Goal: Communication & Community: Answer question/provide support

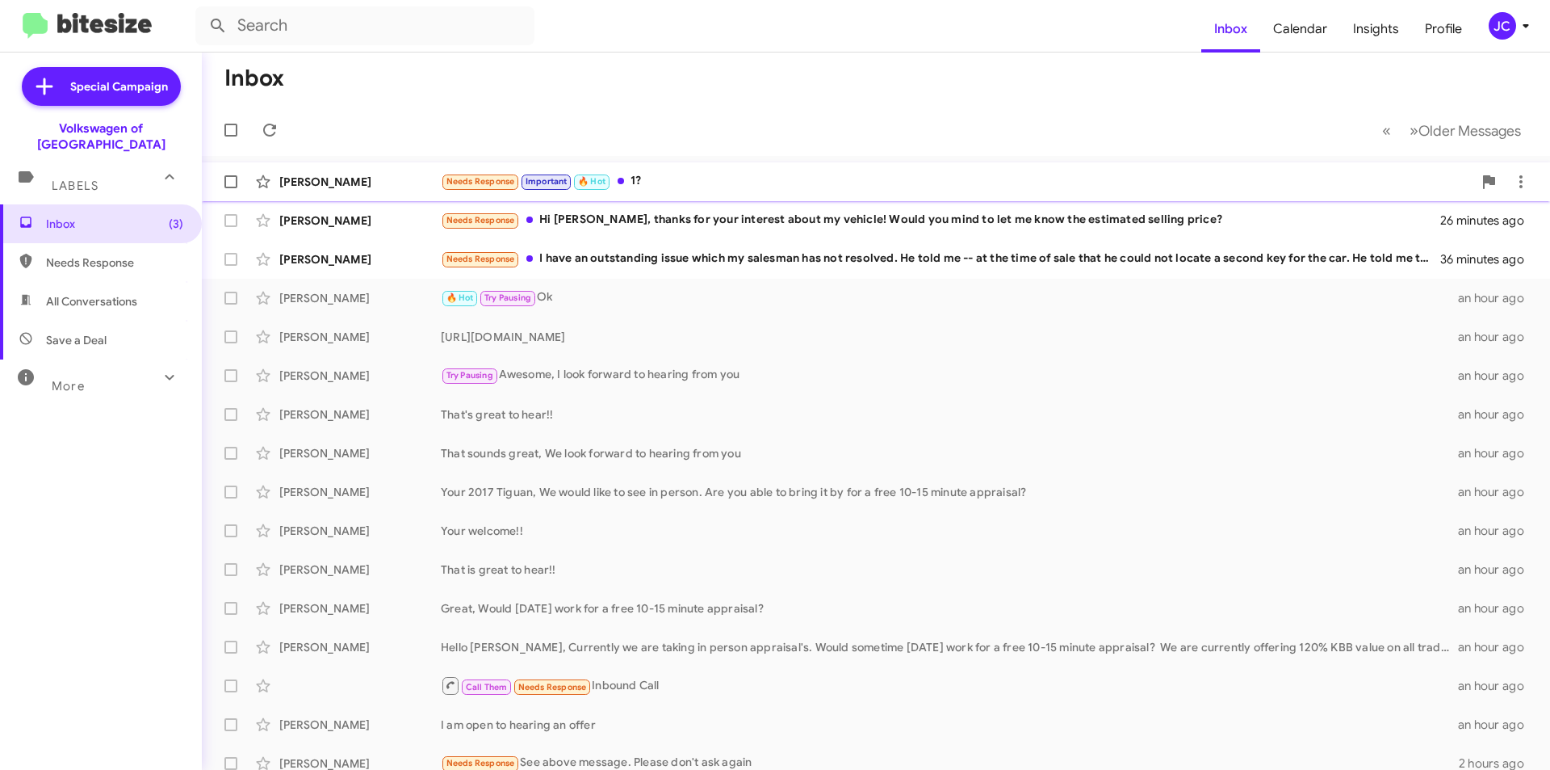
click at [729, 180] on div "Needs Response Important 🔥 Hot 1?" at bounding box center [957, 181] width 1032 height 19
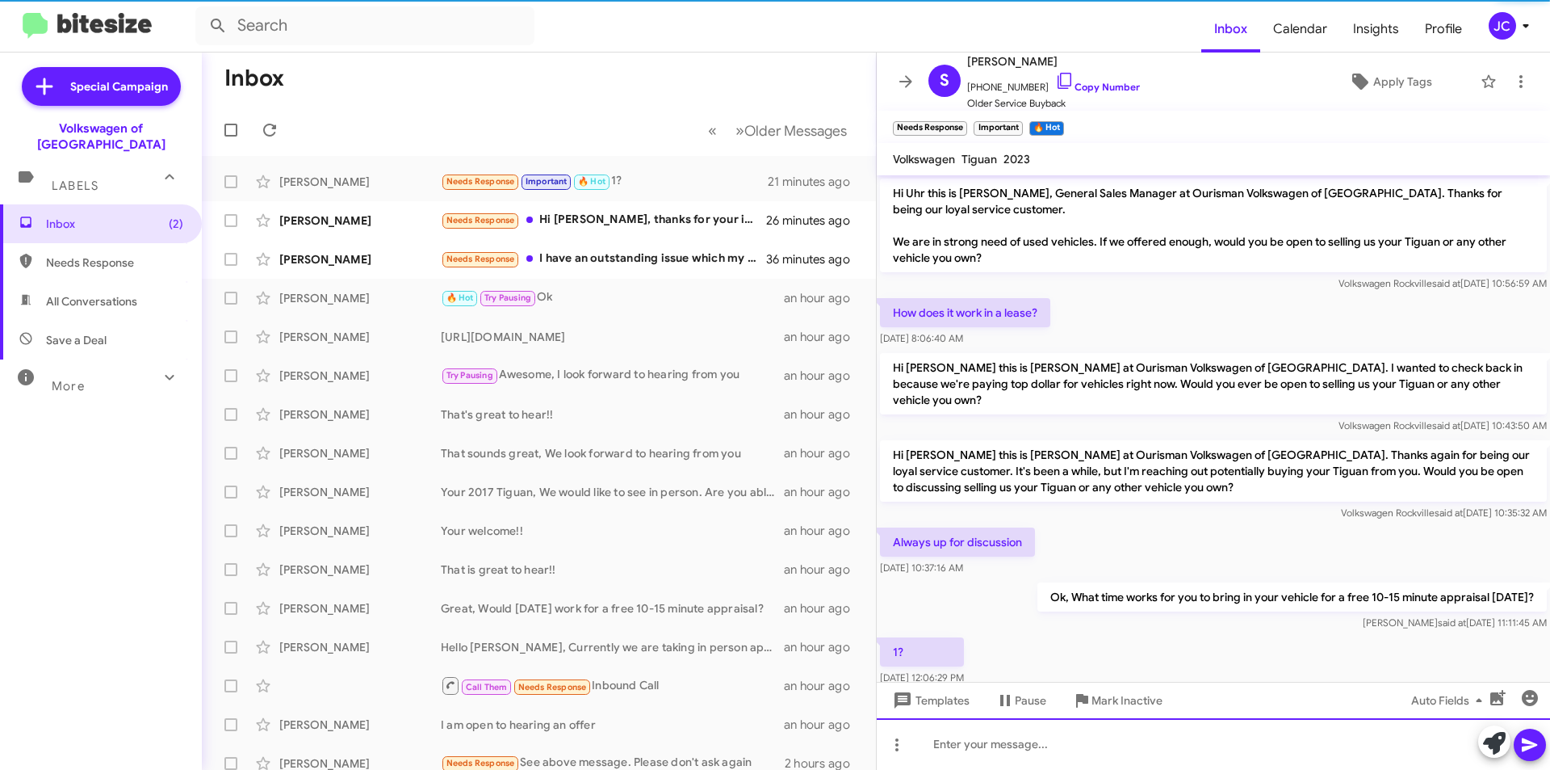
click at [1099, 741] on div at bounding box center [1213, 744] width 673 height 52
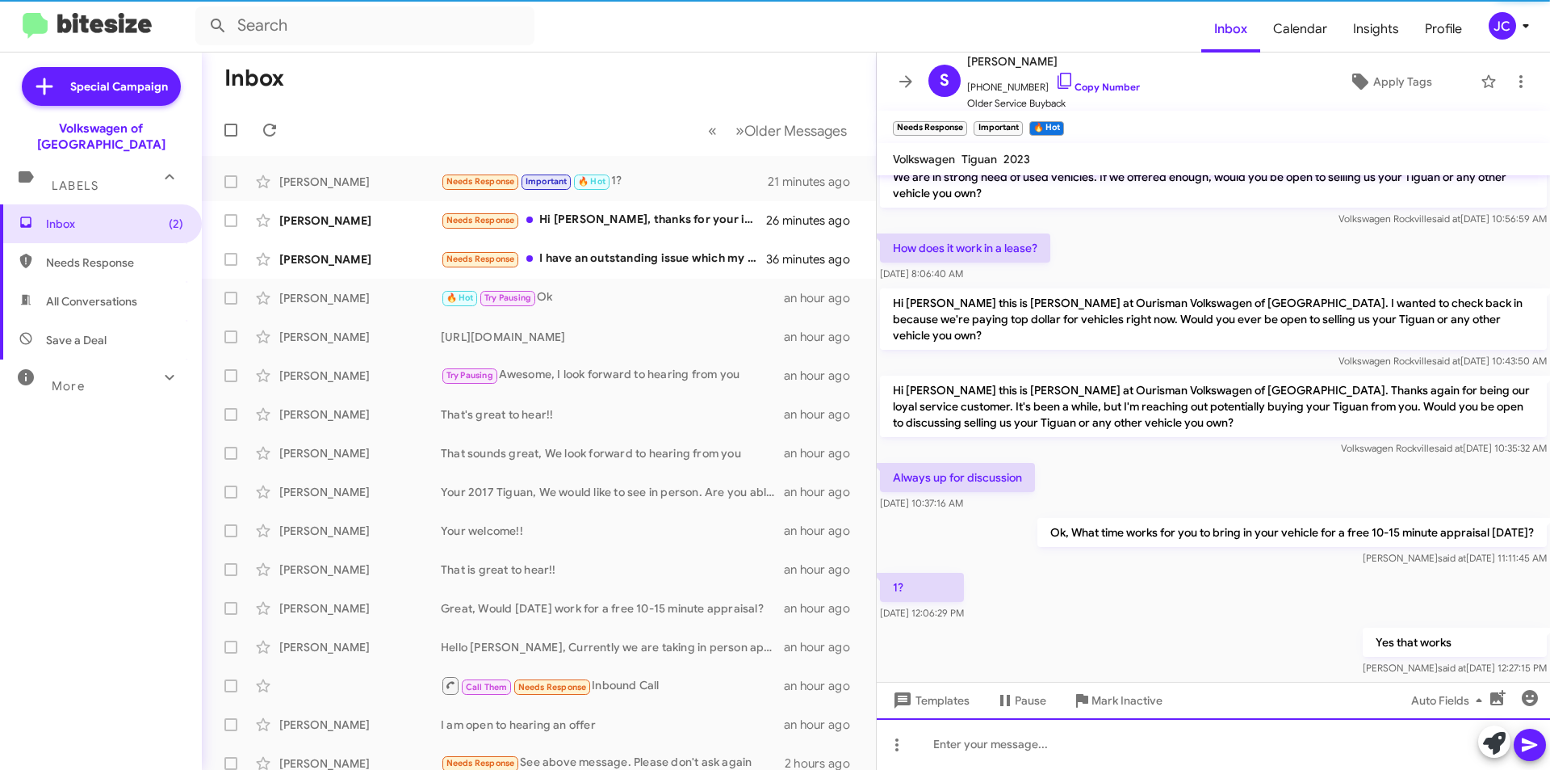
scroll to position [78, 0]
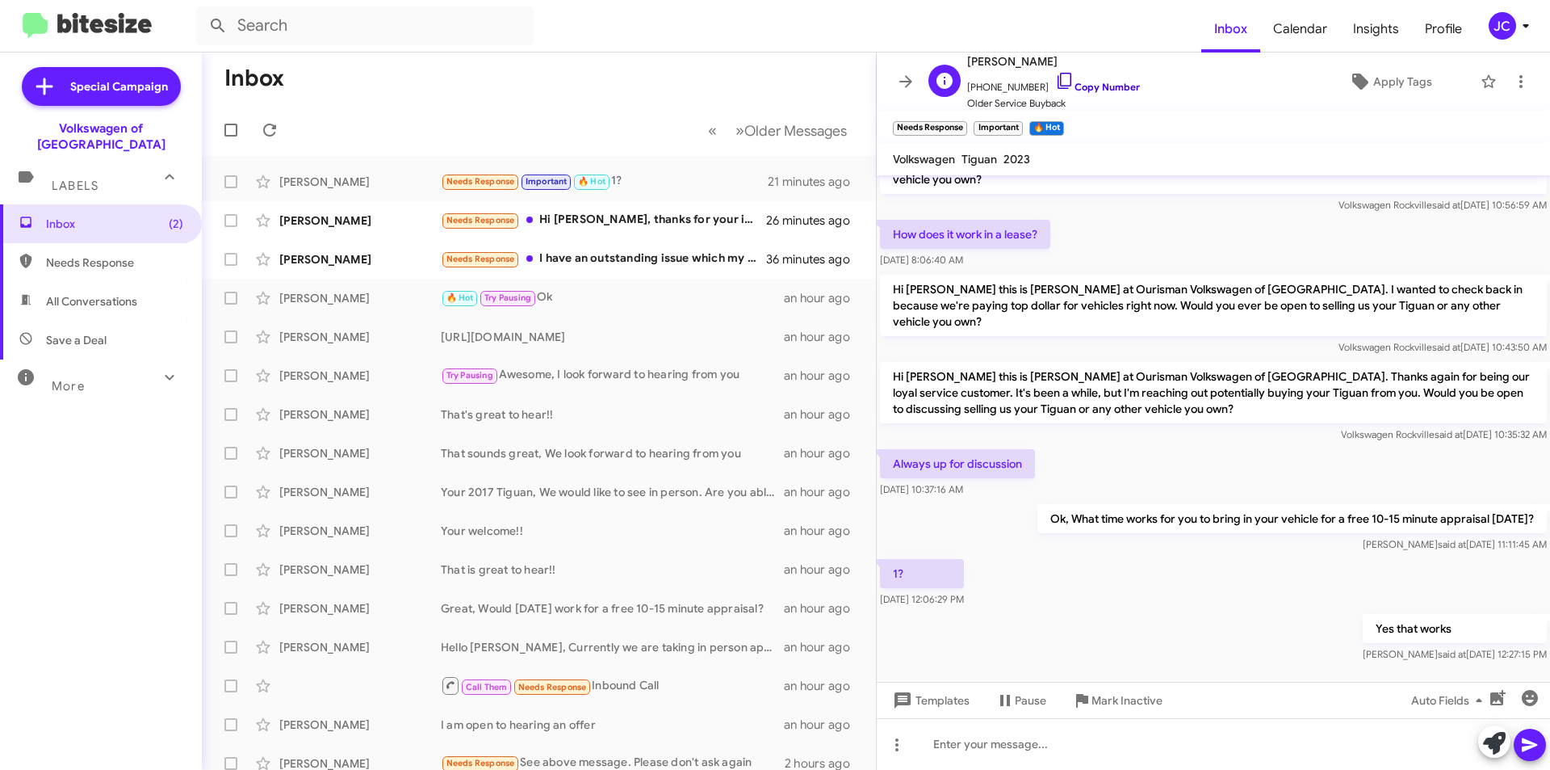
click at [1067, 85] on link "Copy Number" at bounding box center [1097, 87] width 85 height 12
drag, startPoint x: 1117, startPoint y: 745, endPoint x: 1162, endPoint y: 660, distance: 96.8
click at [1117, 745] on div at bounding box center [1213, 744] width 673 height 52
drag, startPoint x: 971, startPoint y: 766, endPoint x: 976, endPoint y: 758, distance: 9.4
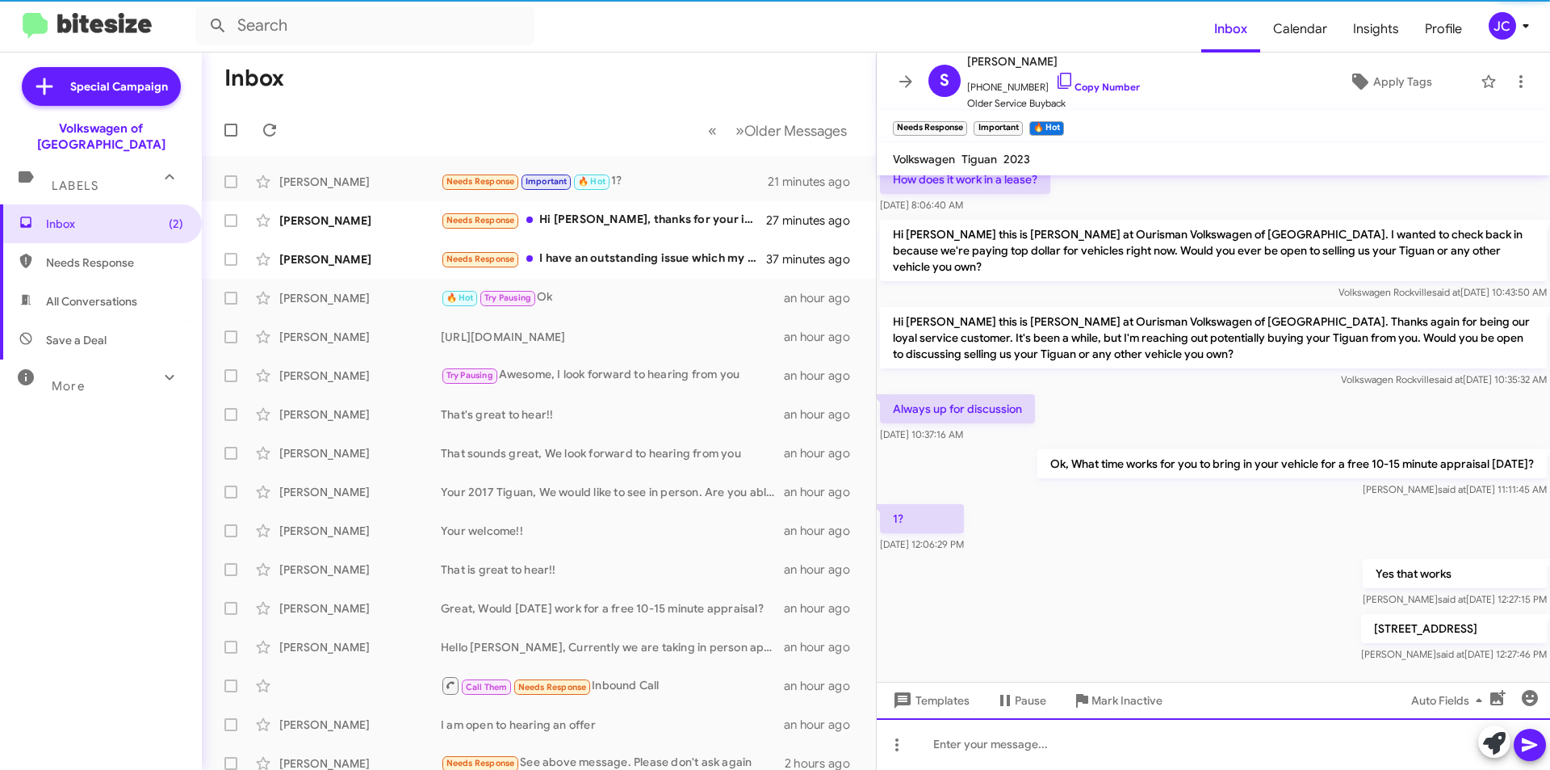
scroll to position [137, 0]
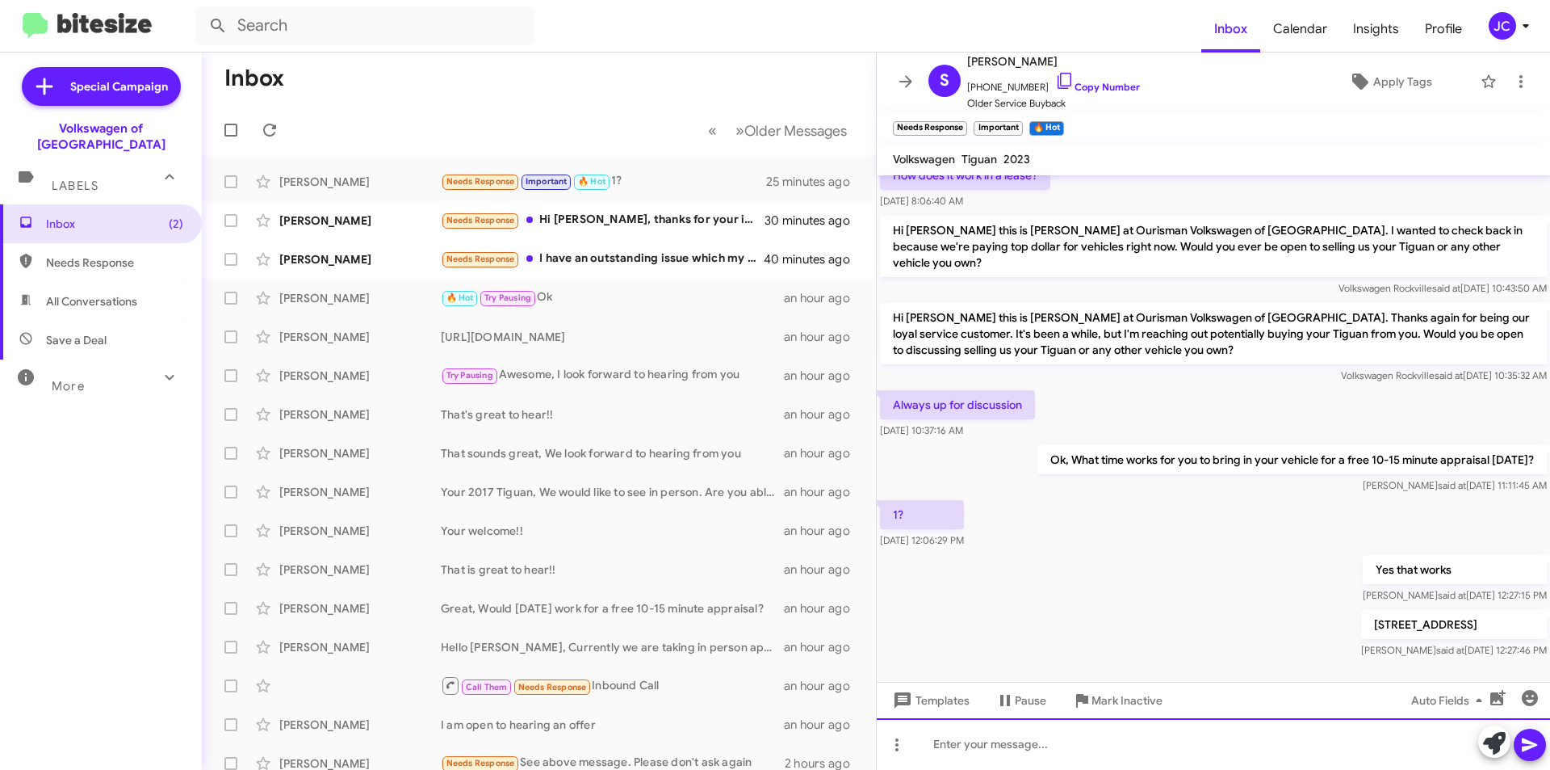
click at [1010, 758] on div at bounding box center [1213, 744] width 673 height 52
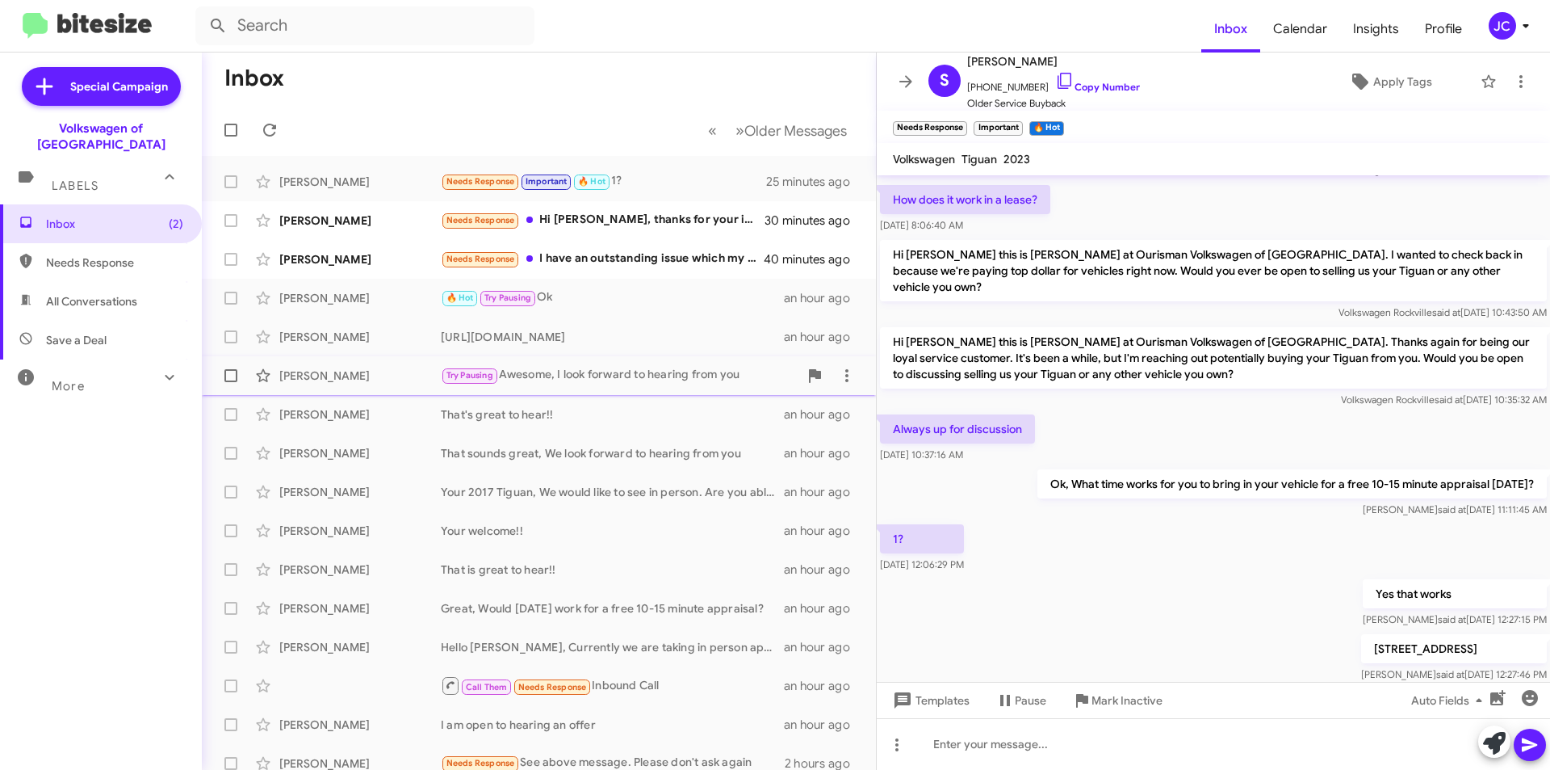
scroll to position [196, 0]
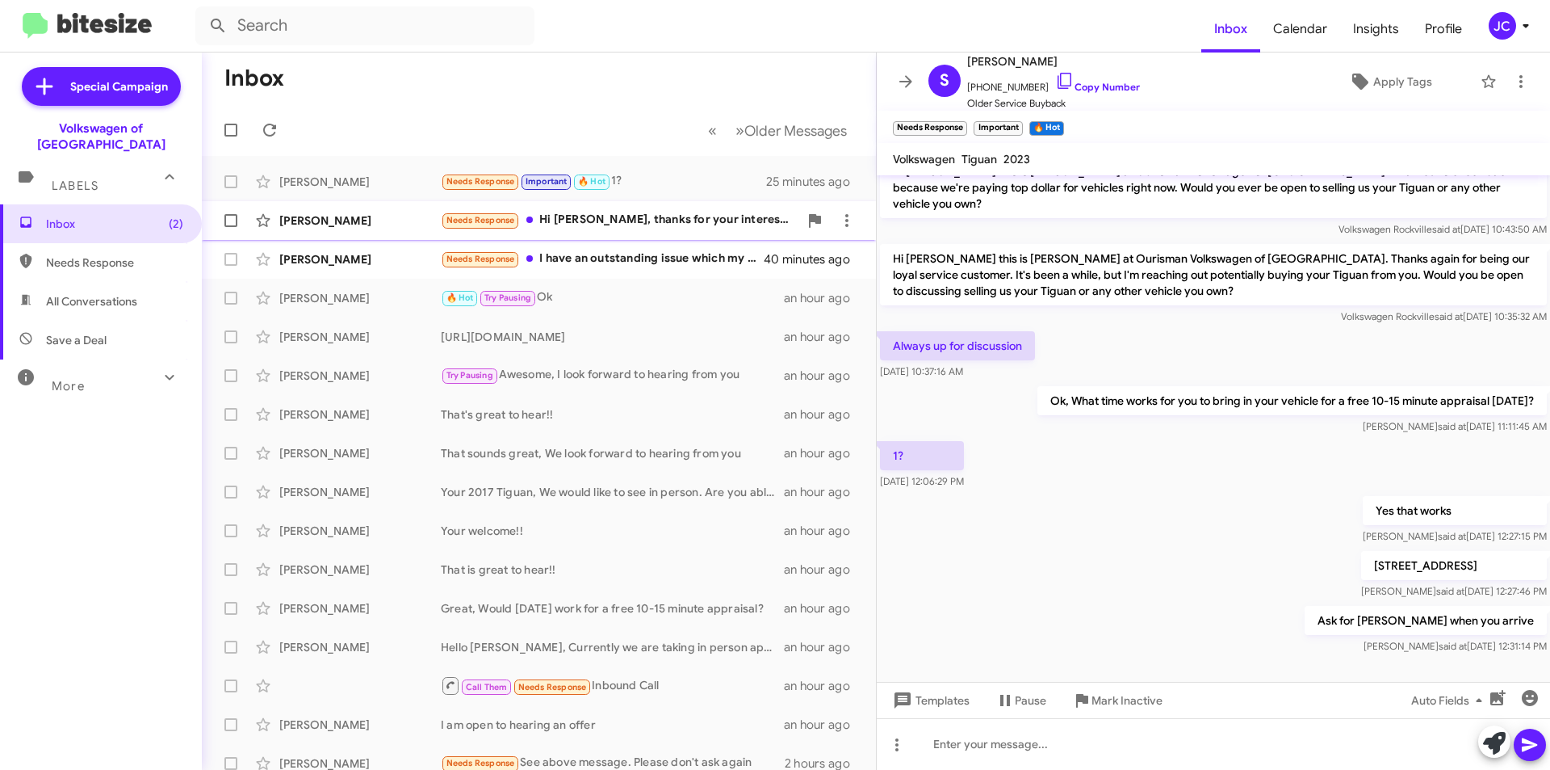
click at [564, 217] on div "Needs Response Hi [PERSON_NAME], thanks for your interest about my vehicle! Wou…" at bounding box center [620, 220] width 358 height 19
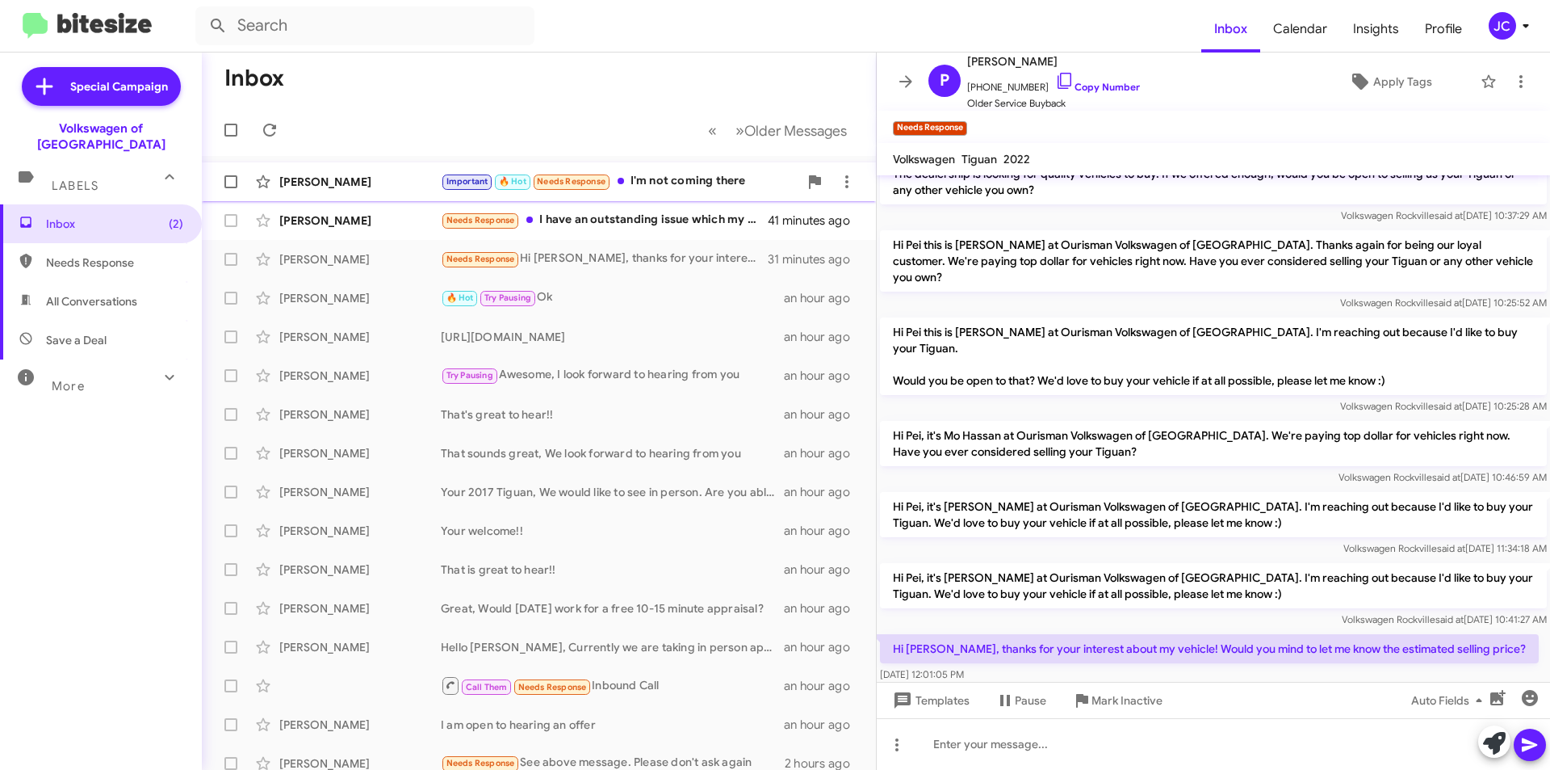
click at [676, 178] on div "Important 🔥 Hot Needs Response I'm not coming there" at bounding box center [620, 181] width 358 height 19
